Goal: Contribute content: Contribute content

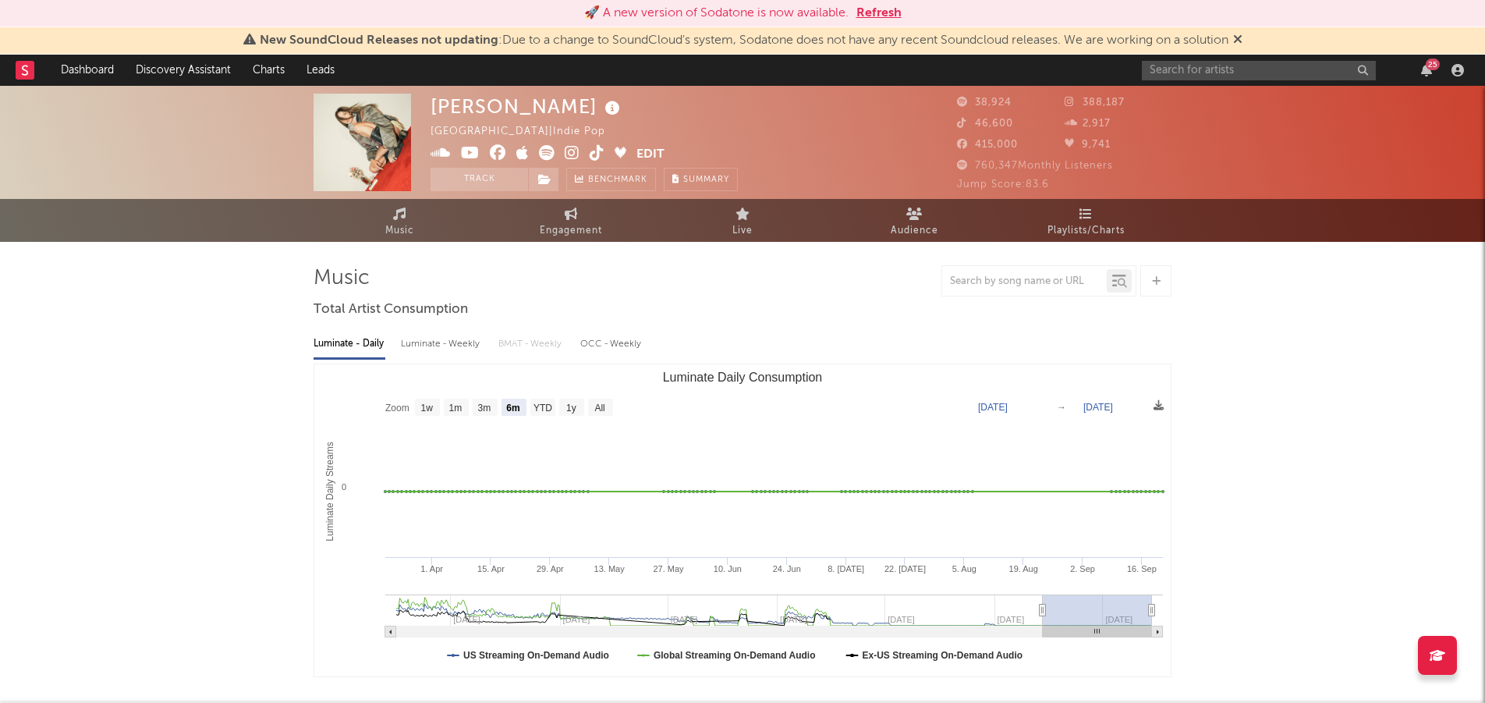
select select "6m"
click at [1242, 37] on icon at bounding box center [1237, 39] width 9 height 12
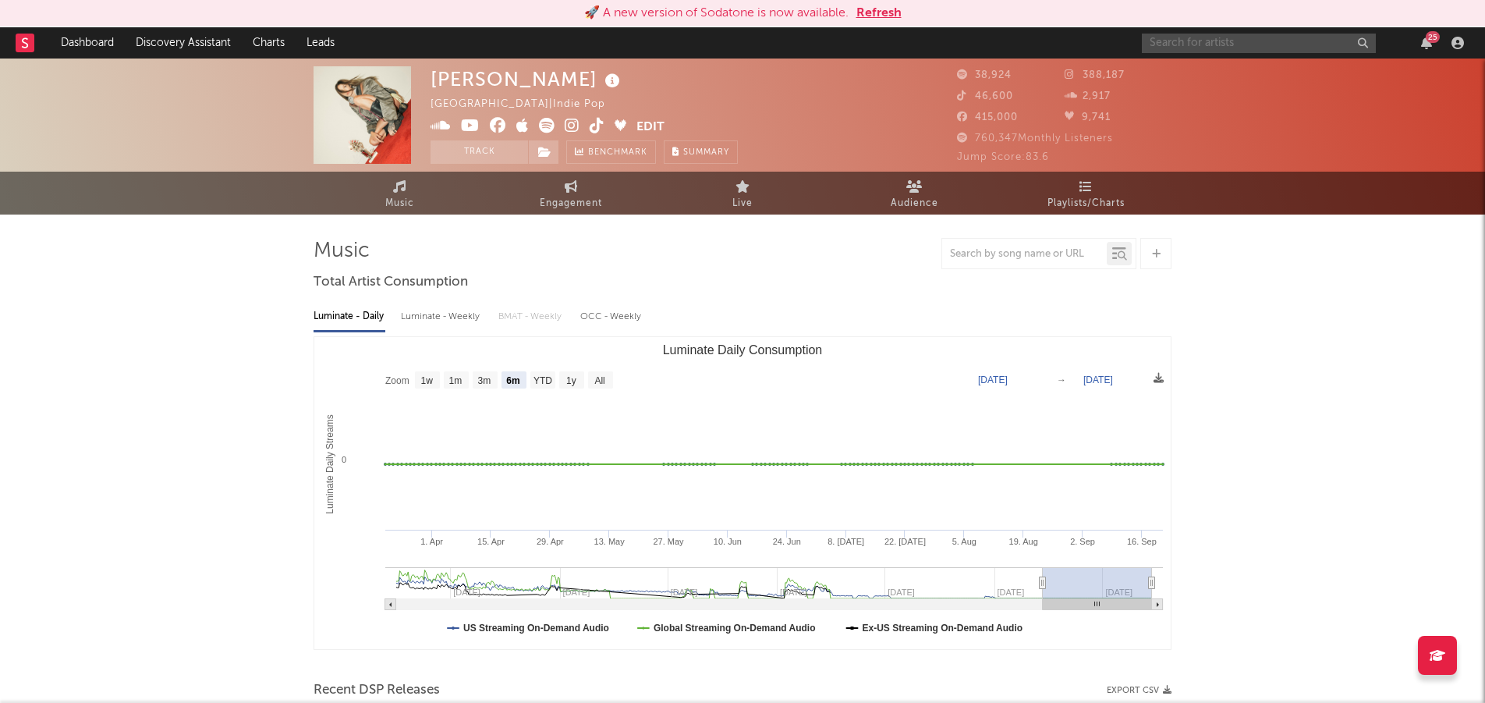
click at [1229, 48] on input "text" at bounding box center [1259, 43] width 234 height 19
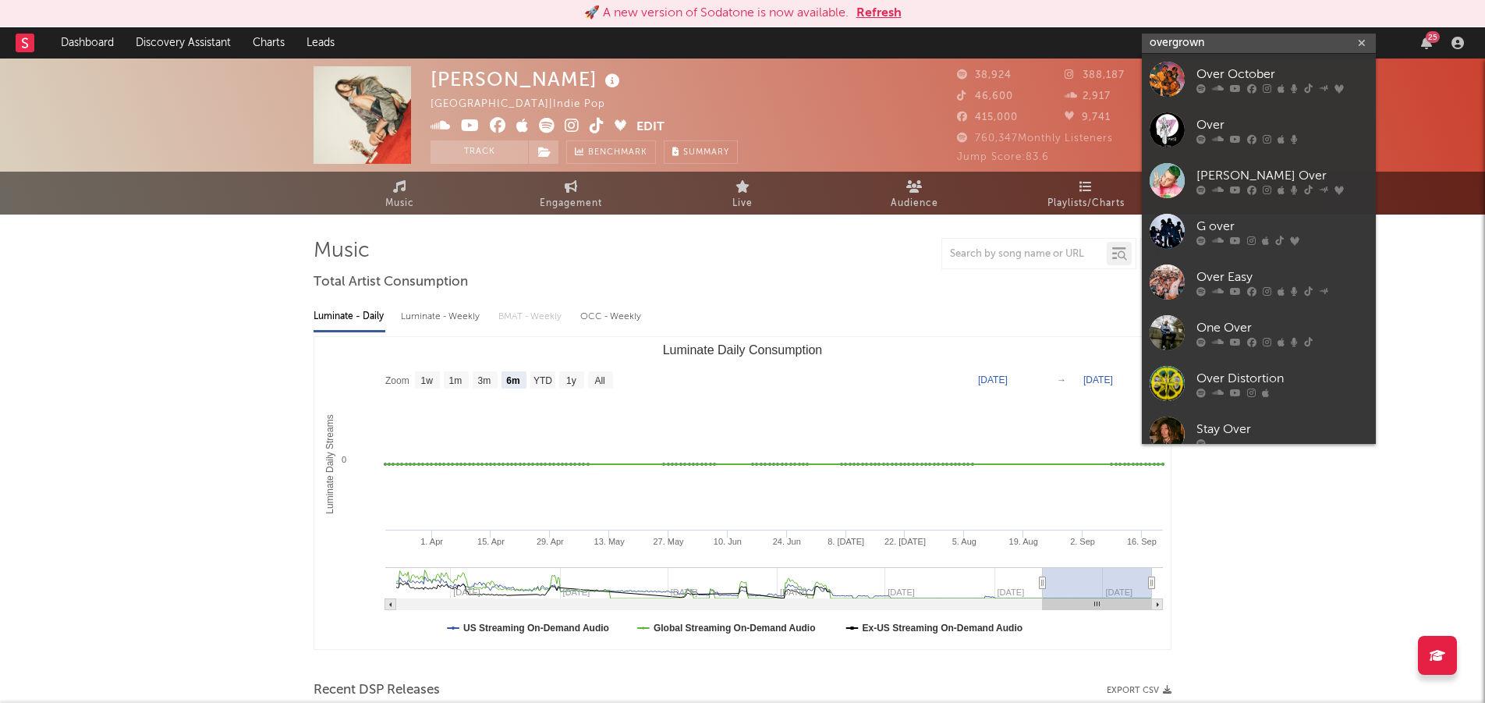
type input "overgrown"
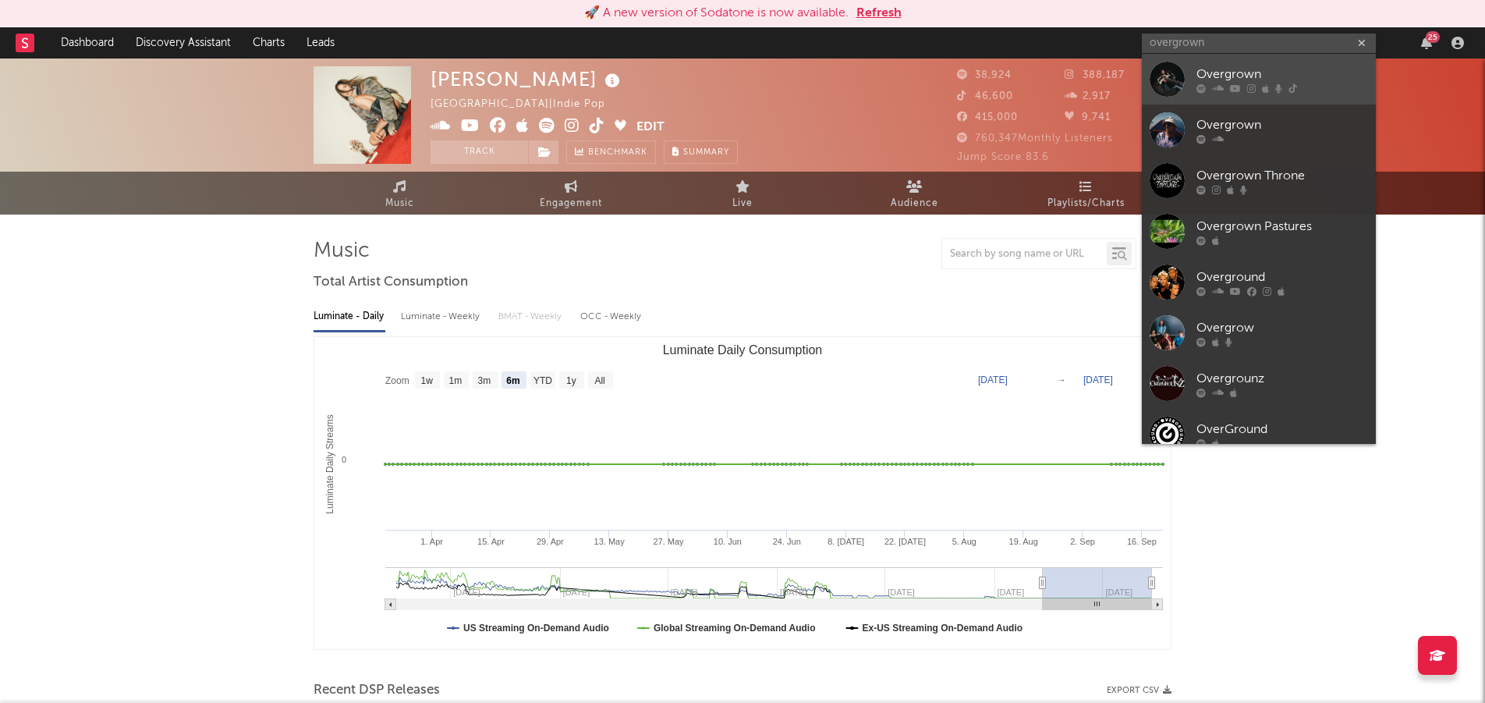
click at [1203, 74] on div "Overgrown" at bounding box center [1282, 74] width 172 height 19
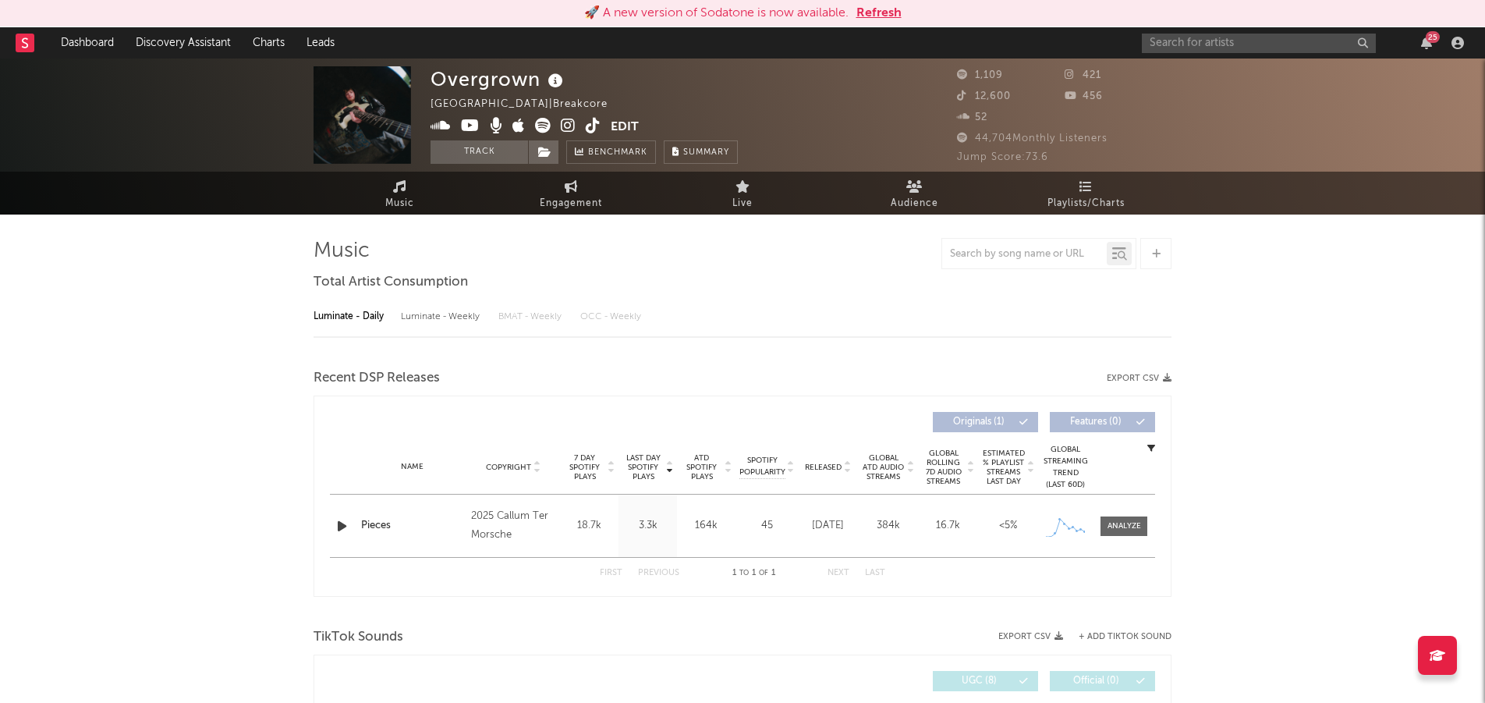
select select "1w"
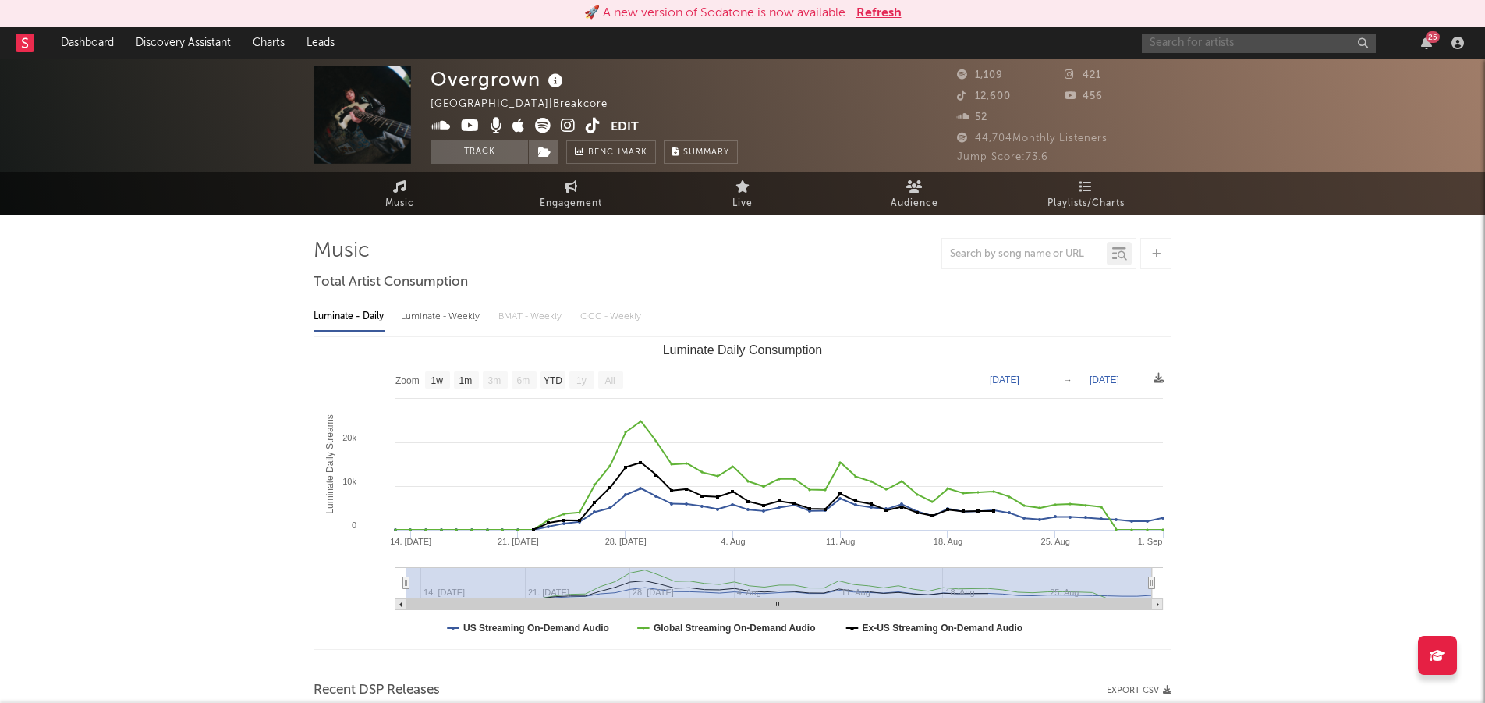
click at [1176, 48] on input "text" at bounding box center [1259, 43] width 234 height 19
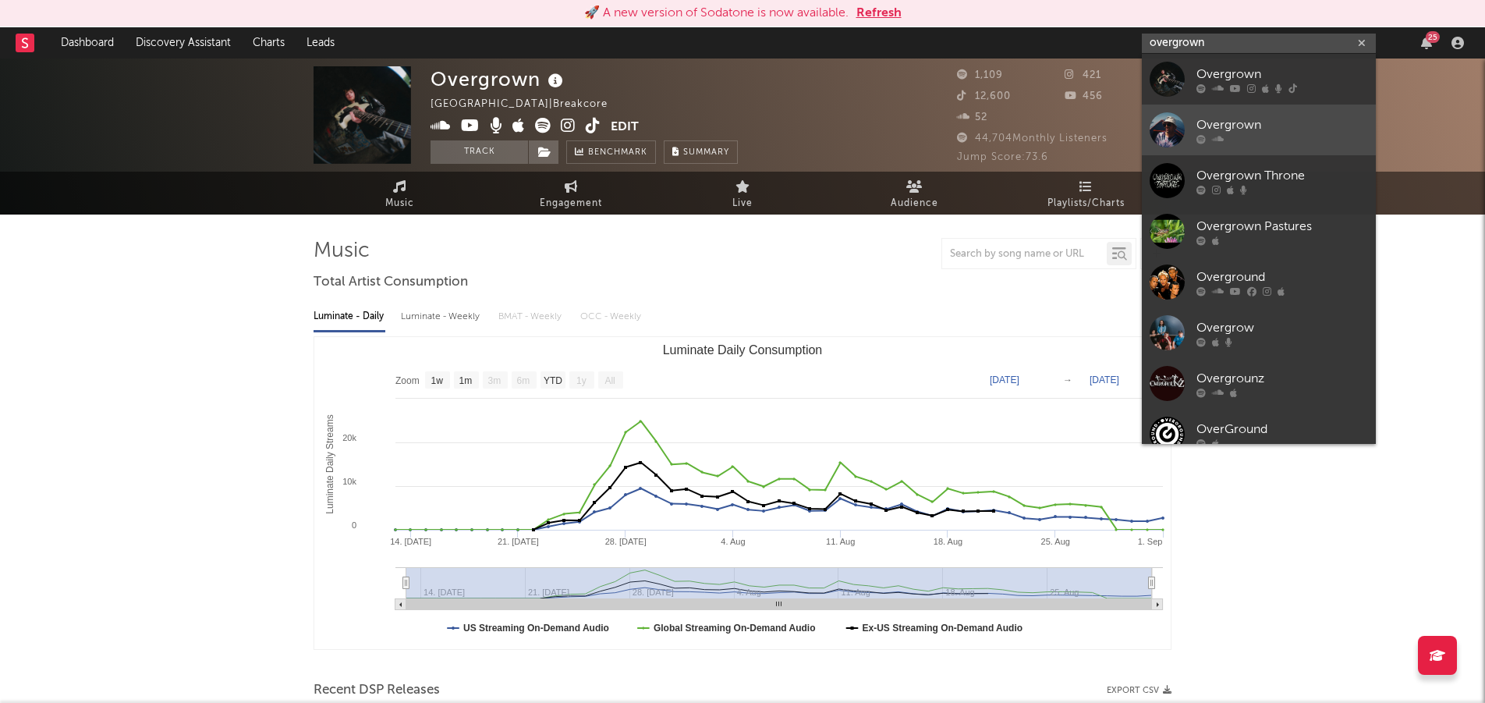
type input "overgrown"
click at [1163, 120] on div at bounding box center [1166, 129] width 35 height 35
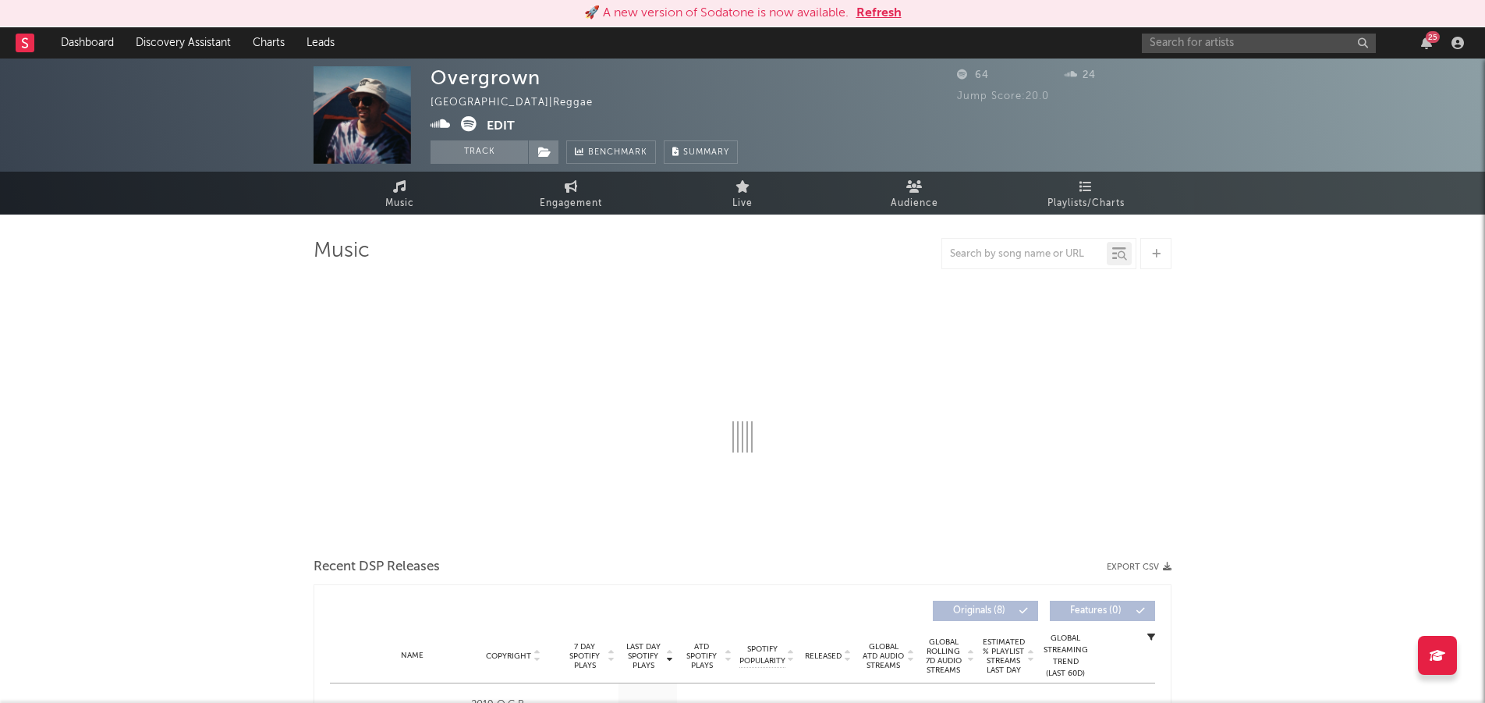
select select "1w"
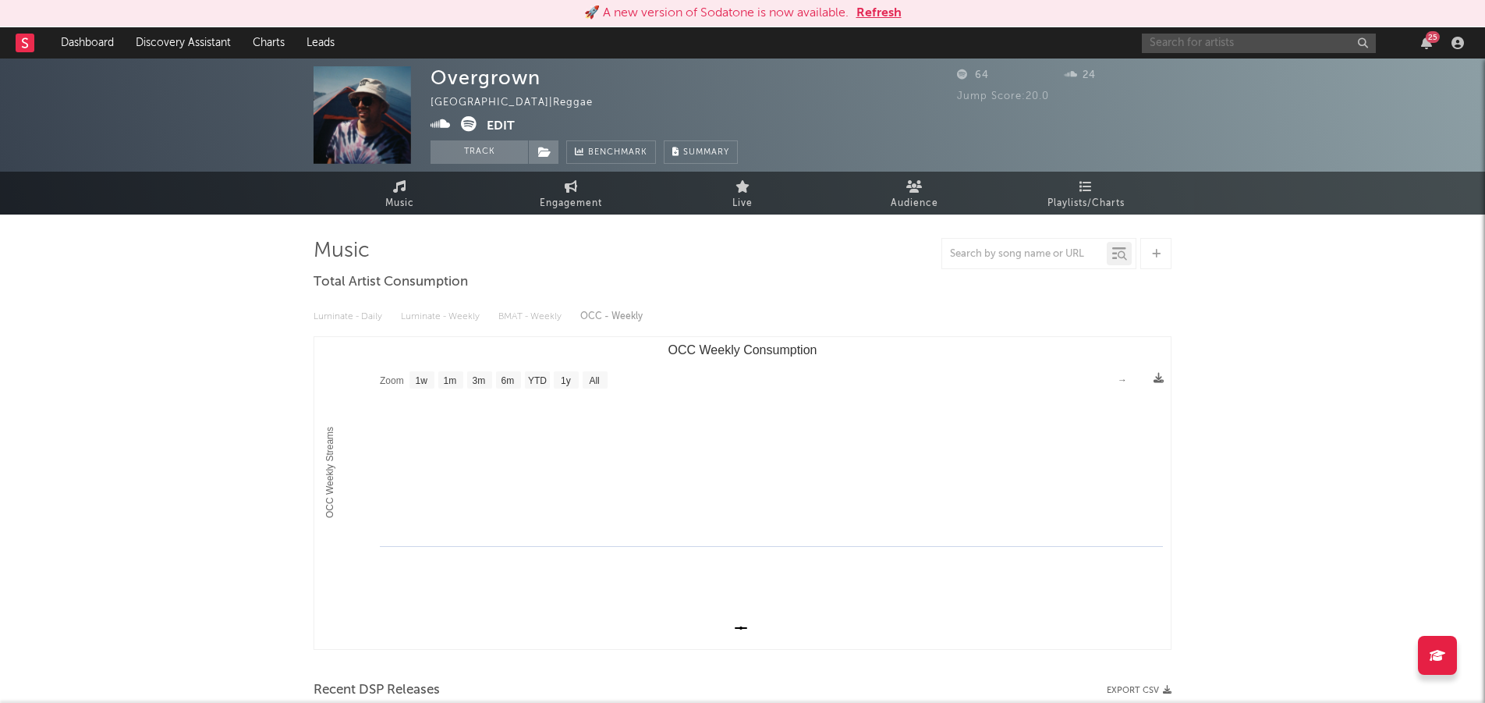
click at [1177, 48] on input "text" at bounding box center [1259, 43] width 234 height 19
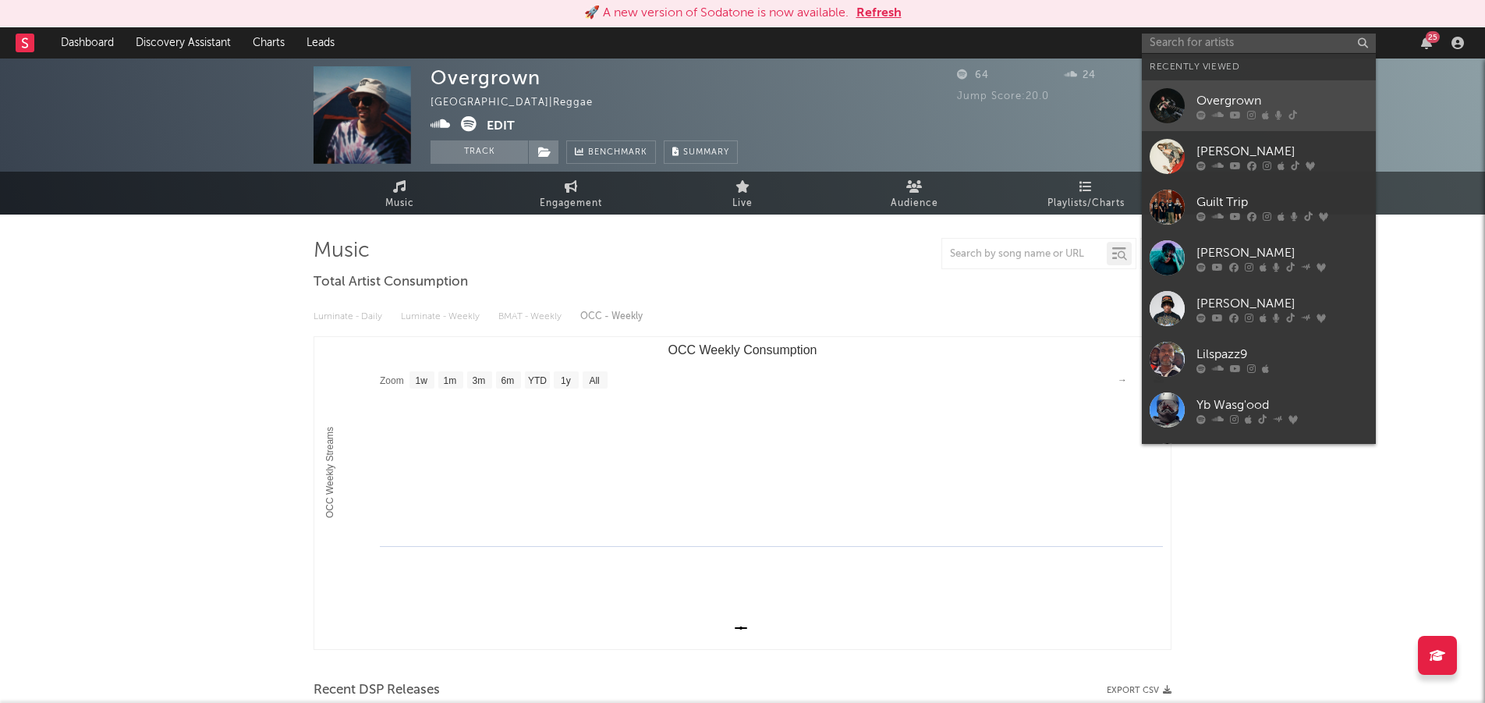
click at [1202, 100] on div "Overgrown" at bounding box center [1282, 100] width 172 height 19
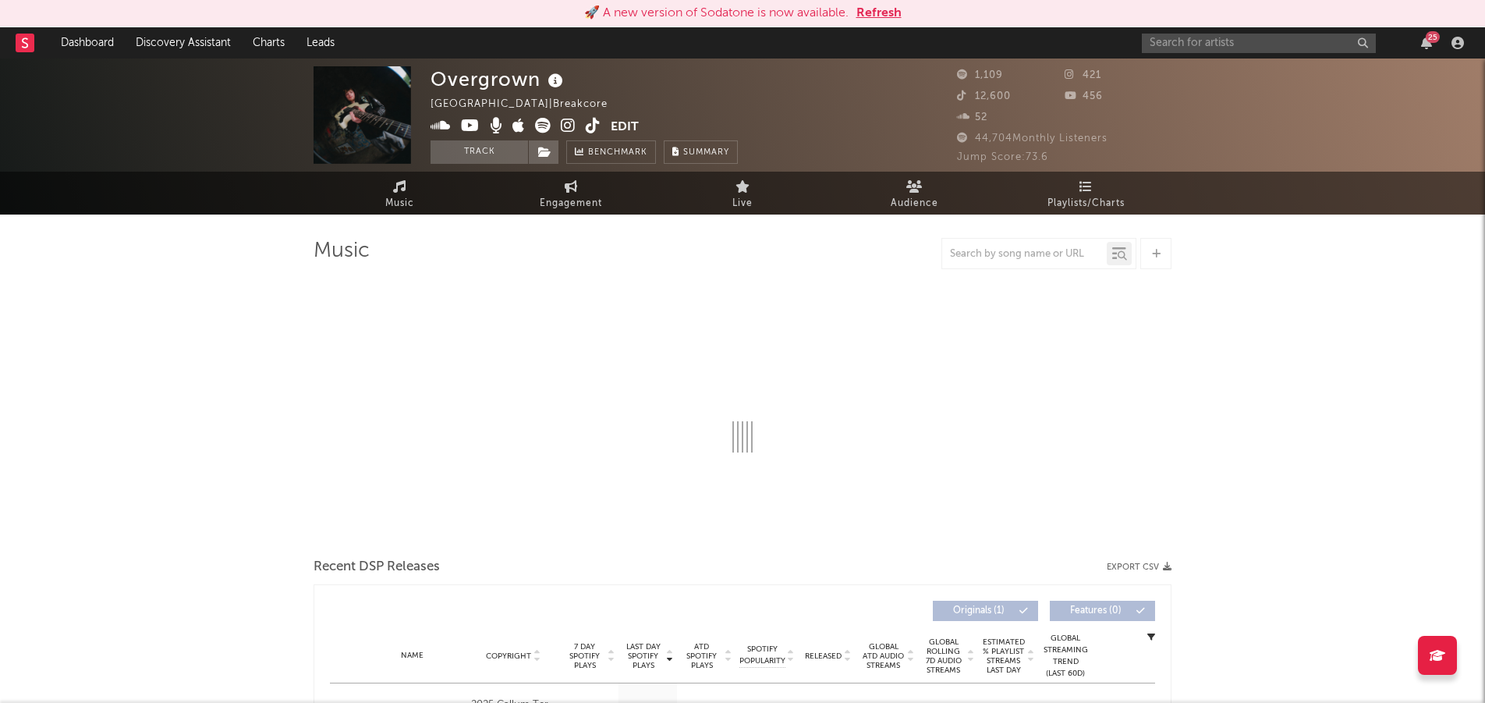
select select "1w"
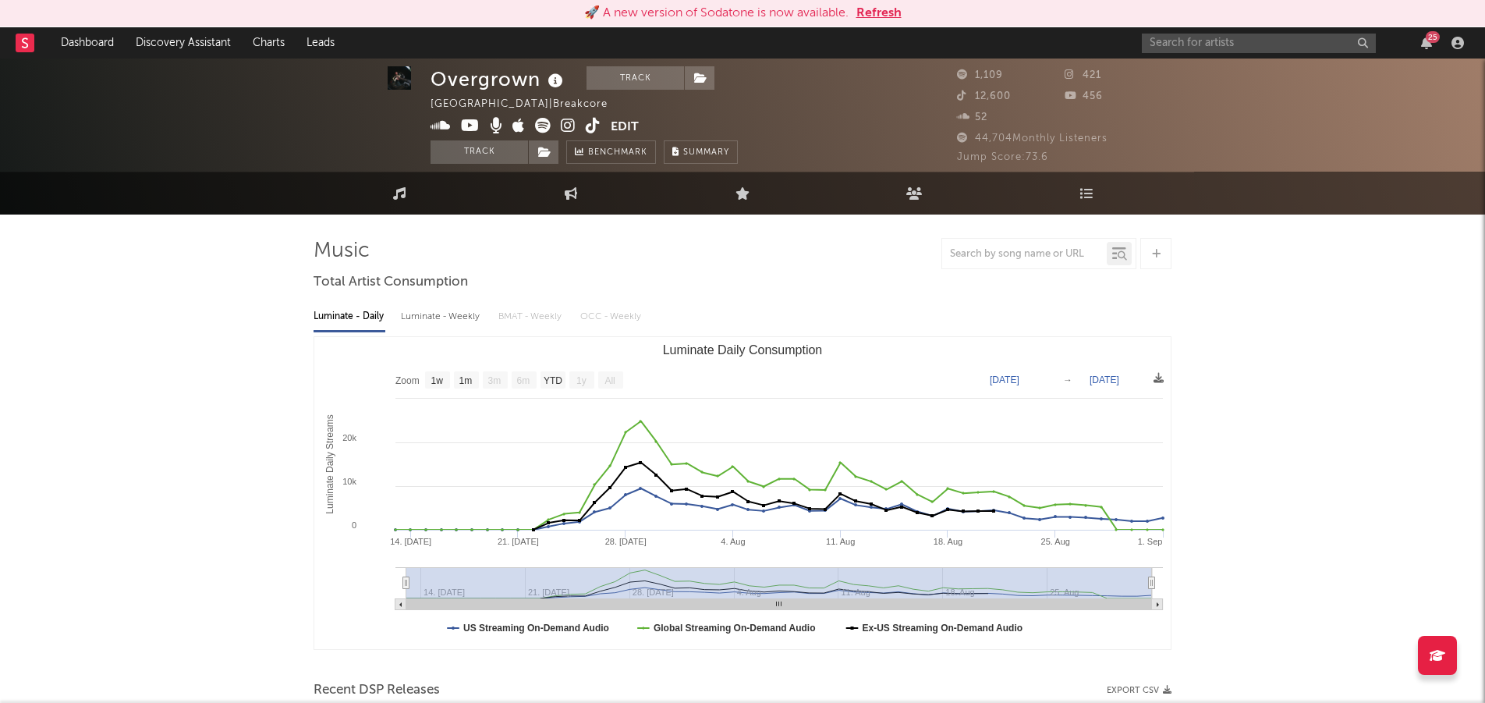
scroll to position [3, 1]
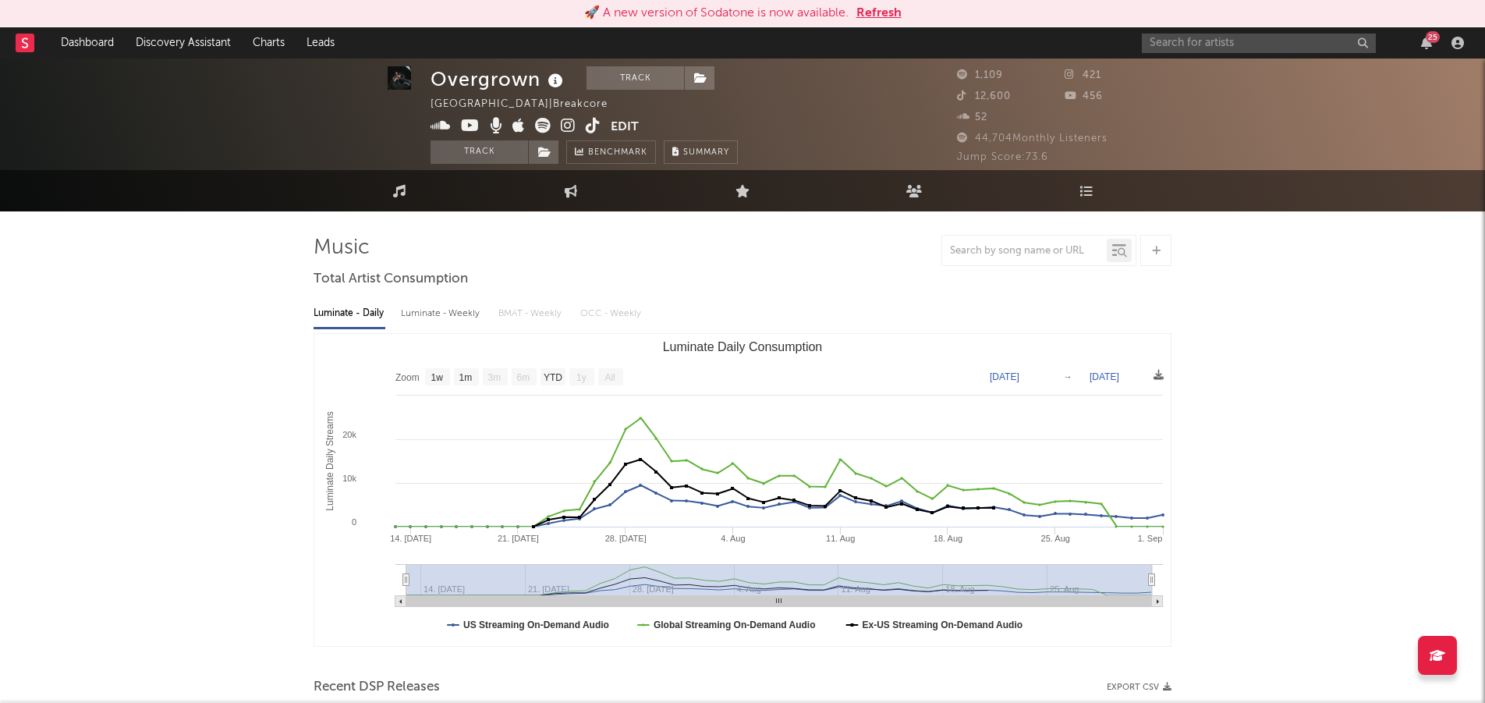
click at [633, 123] on button "Edit" at bounding box center [625, 127] width 28 height 19
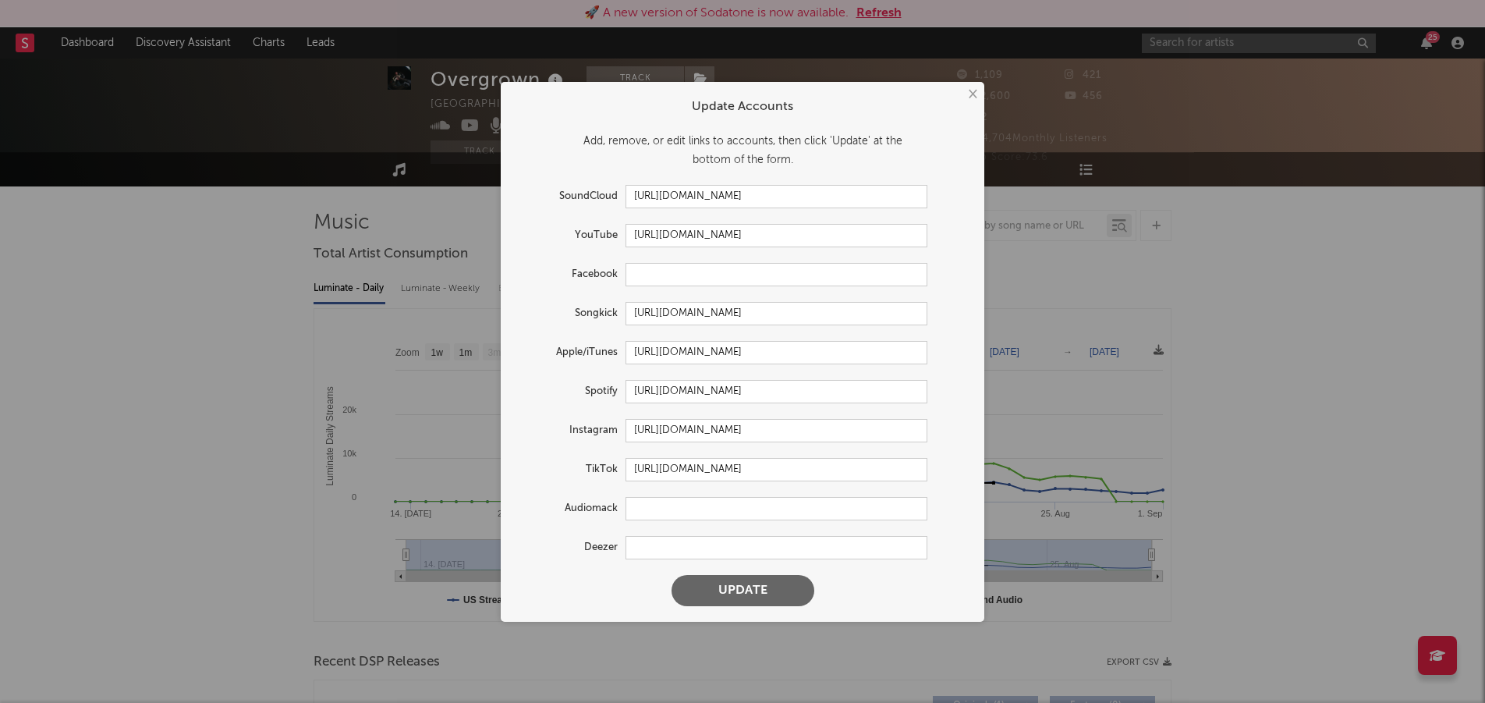
scroll to position [30, 0]
drag, startPoint x: 899, startPoint y: 313, endPoint x: 627, endPoint y: 316, distance: 272.2
click at [627, 316] on input "[URL][DOMAIN_NAME]" at bounding box center [776, 313] width 302 height 23
drag, startPoint x: 920, startPoint y: 392, endPoint x: 604, endPoint y: 390, distance: 316.6
click at [604, 390] on div "Spotify [URL][DOMAIN_NAME]" at bounding box center [721, 391] width 411 height 23
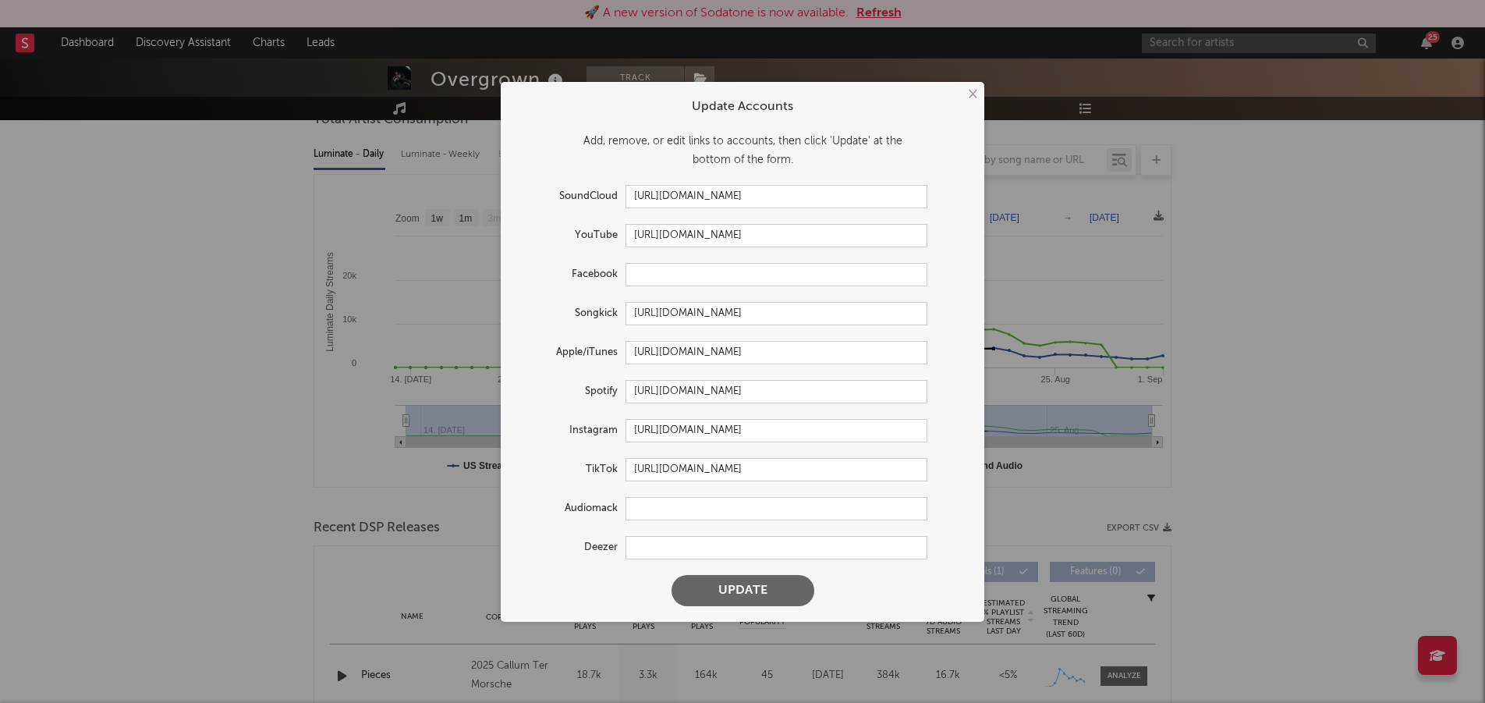
scroll to position [164, 0]
click at [970, 94] on button "×" at bounding box center [971, 94] width 17 height 17
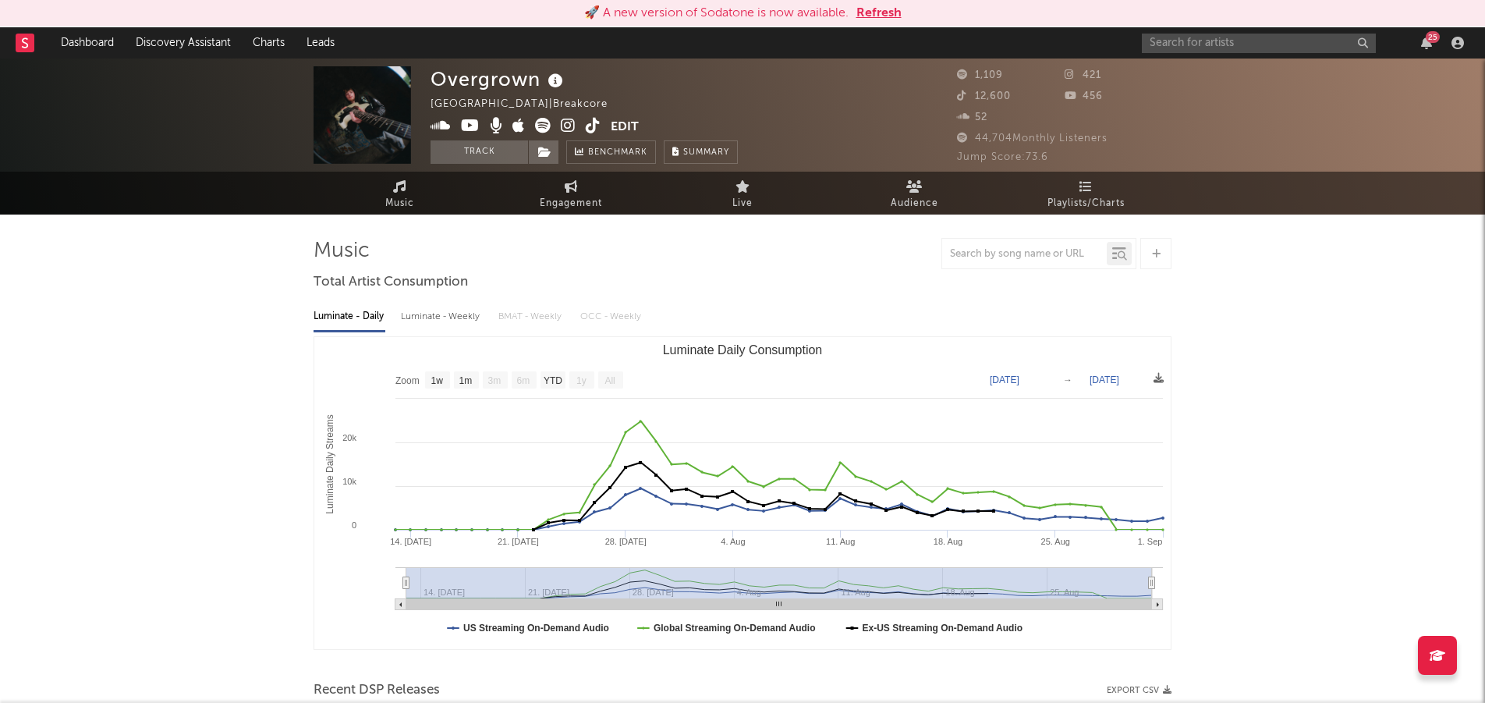
scroll to position [0, 0]
click at [559, 83] on icon at bounding box center [555, 81] width 23 height 22
click at [641, 88] on div "Overgrown [GEOGRAPHIC_DATA] | Breakcore Edit Track Benchmark Summary" at bounding box center [583, 114] width 307 height 97
click at [594, 102] on div "[GEOGRAPHIC_DATA] | Breakcore" at bounding box center [527, 104] width 195 height 19
click at [600, 102] on div "[GEOGRAPHIC_DATA] | Breakcore" at bounding box center [527, 104] width 195 height 19
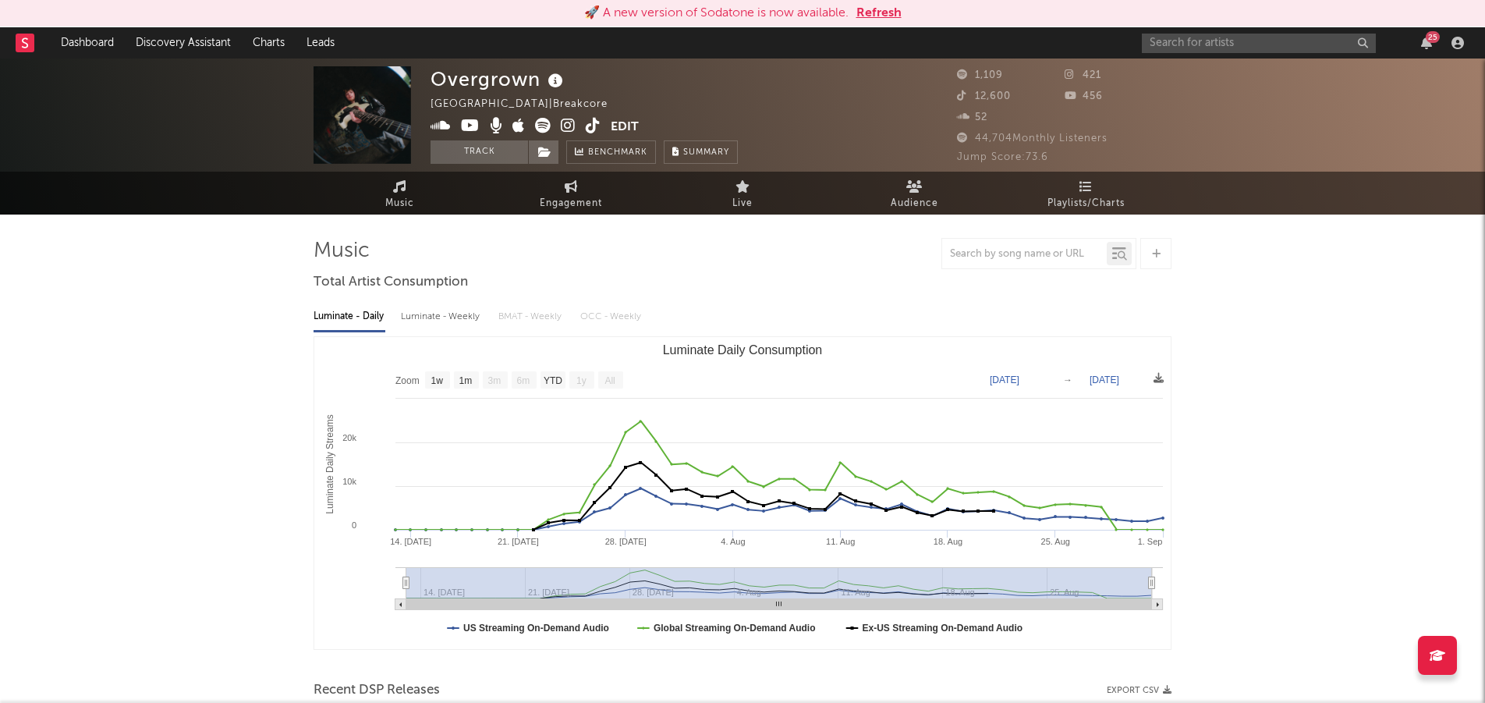
click at [626, 126] on button "Edit" at bounding box center [625, 127] width 28 height 19
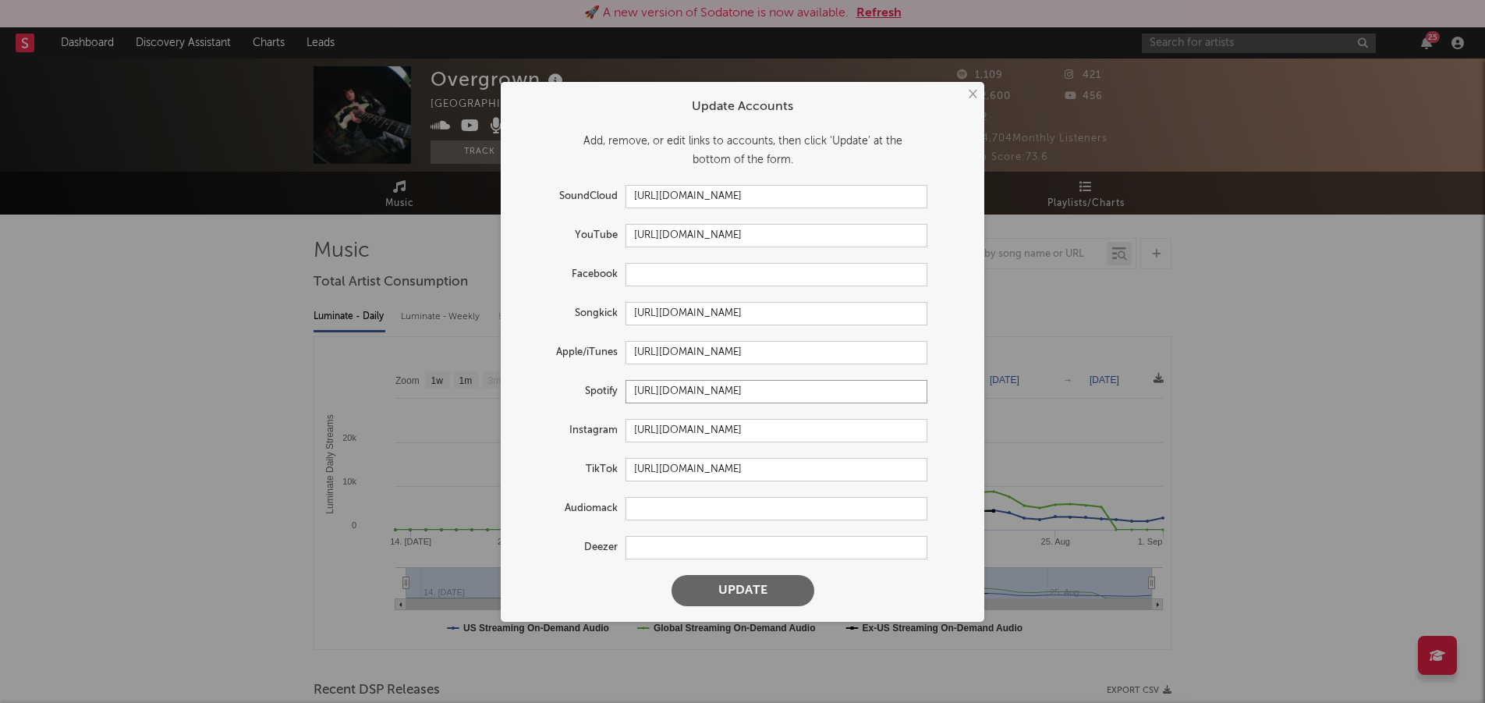
drag, startPoint x: 919, startPoint y: 391, endPoint x: 591, endPoint y: 391, distance: 327.5
click at [591, 391] on div "Spotify [URL][DOMAIN_NAME]" at bounding box center [721, 391] width 411 height 23
drag, startPoint x: 913, startPoint y: 350, endPoint x: 593, endPoint y: 349, distance: 319.7
click at [593, 349] on div "Apple/iTunes [URL][DOMAIN_NAME]" at bounding box center [721, 352] width 411 height 23
drag, startPoint x: 869, startPoint y: 430, endPoint x: 444, endPoint y: 449, distance: 425.4
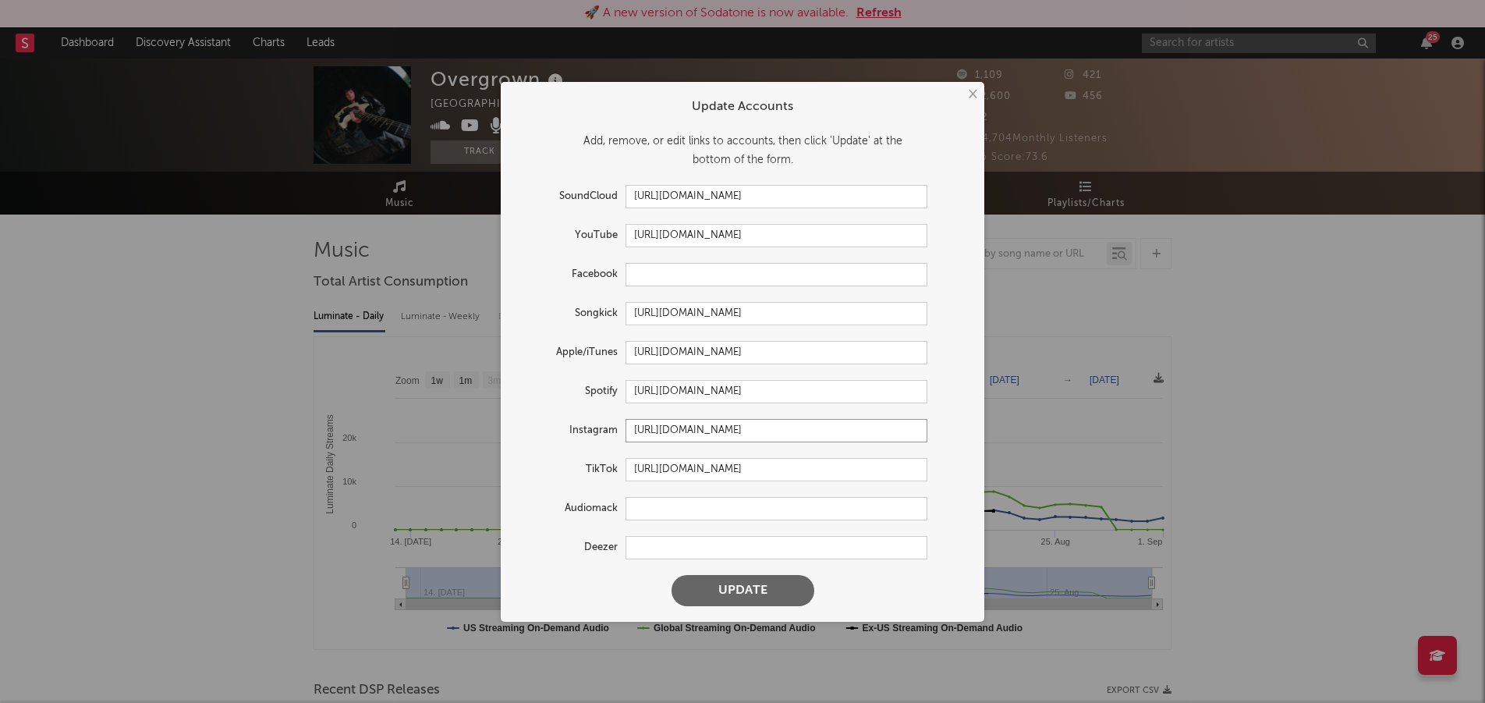
click at [576, 428] on div "Instagram [URL][DOMAIN_NAME]" at bounding box center [721, 430] width 411 height 23
drag, startPoint x: 898, startPoint y: 470, endPoint x: 389, endPoint y: 519, distance: 511.5
click at [572, 469] on div "TikTok [URL][DOMAIN_NAME]" at bounding box center [721, 469] width 411 height 23
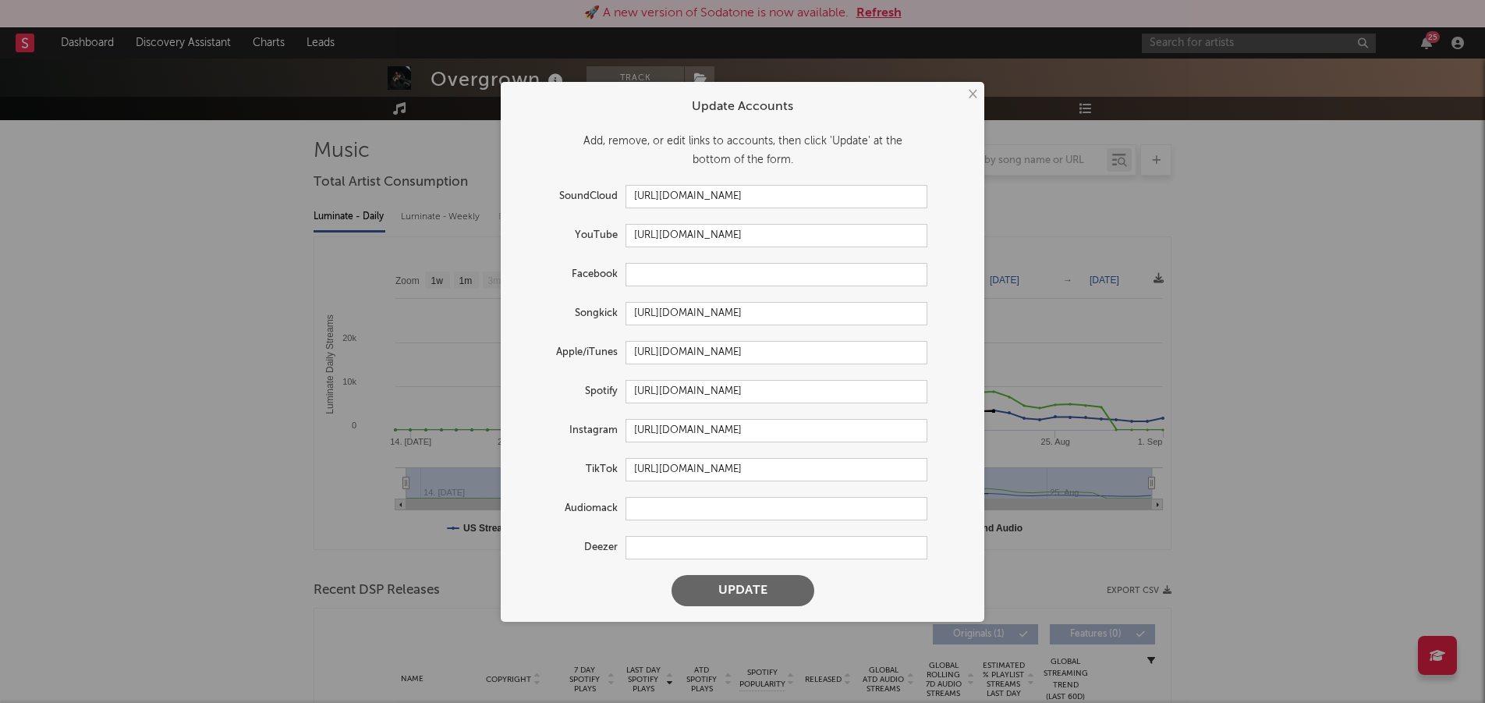
scroll to position [100, 1]
drag, startPoint x: 840, startPoint y: 235, endPoint x: 619, endPoint y: 234, distance: 220.7
click at [619, 234] on div "YouTube [URL][DOMAIN_NAME]" at bounding box center [721, 235] width 411 height 23
click at [970, 94] on button "×" at bounding box center [971, 94] width 17 height 17
